Goal: Task Accomplishment & Management: Manage account settings

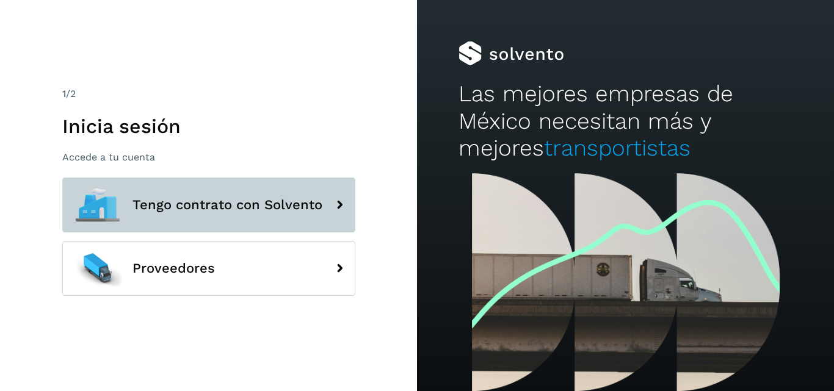
click at [281, 181] on button "Tengo contrato con Solvento" at bounding box center [208, 205] width 293 height 55
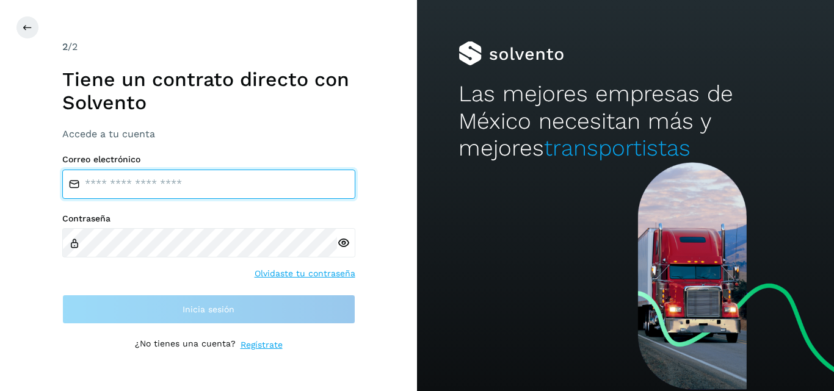
click at [264, 183] on input "email" at bounding box center [208, 184] width 293 height 29
type input "**********"
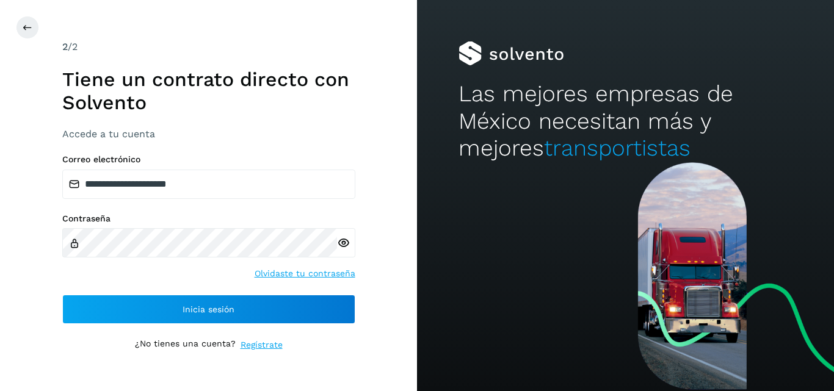
click at [339, 241] on icon at bounding box center [343, 243] width 13 height 13
click at [207, 258] on div "Contraseña Olvidaste tu contraseña" at bounding box center [208, 247] width 293 height 67
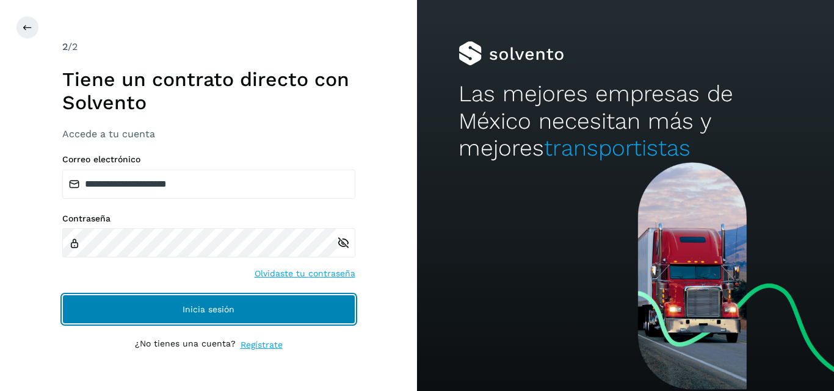
click at [203, 296] on button "Inicia sesión" at bounding box center [208, 309] width 293 height 29
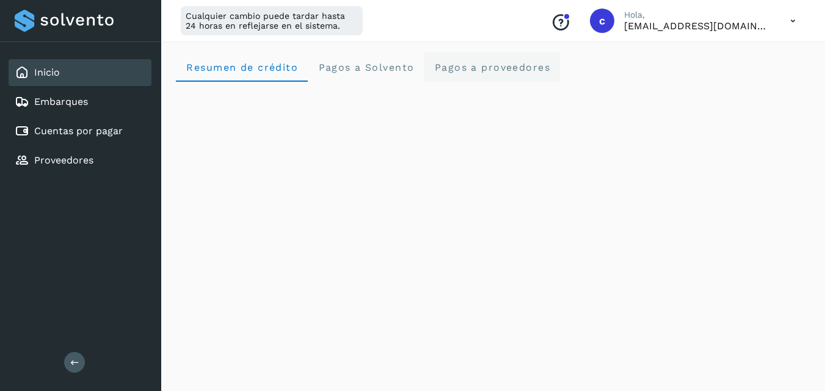
click at [492, 67] on span "Pagos a proveedores" at bounding box center [491, 68] width 117 height 12
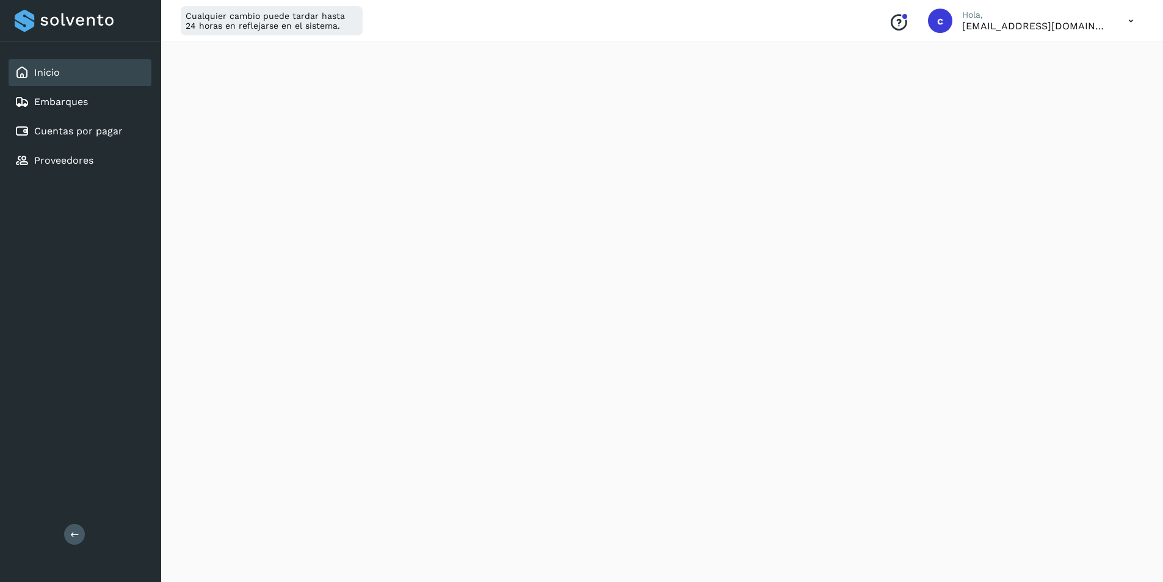
scroll to position [365, 0]
